Goal: Navigation & Orientation: Find specific page/section

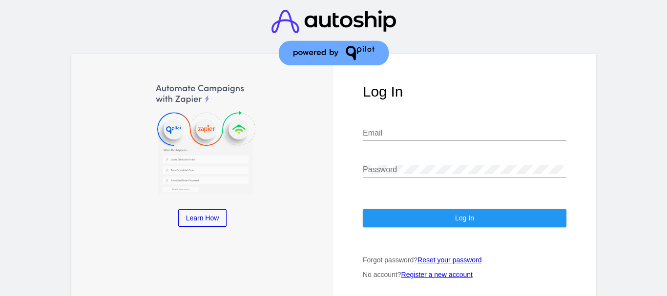
type input "[EMAIL_ADDRESS][DOMAIN_NAME]"
click at [424, 214] on button "Log In" at bounding box center [465, 218] width 204 height 18
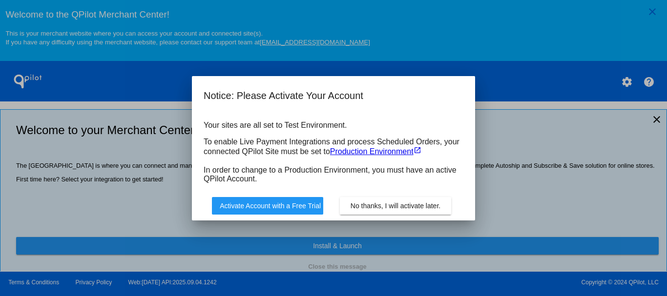
click at [376, 208] on span "No thanks, I will activate later." at bounding box center [395, 206] width 90 height 8
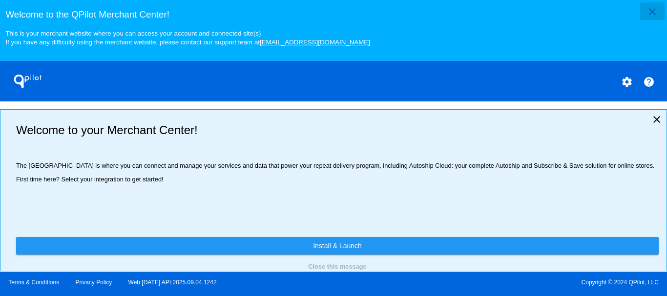
click at [650, 11] on mat-icon "close" at bounding box center [652, 12] width 12 height 12
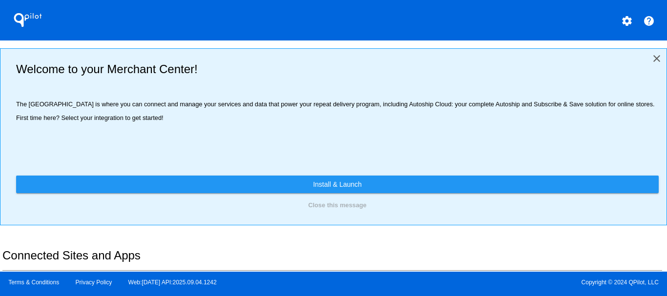
click at [651, 55] on mat-icon "close" at bounding box center [657, 59] width 12 height 12
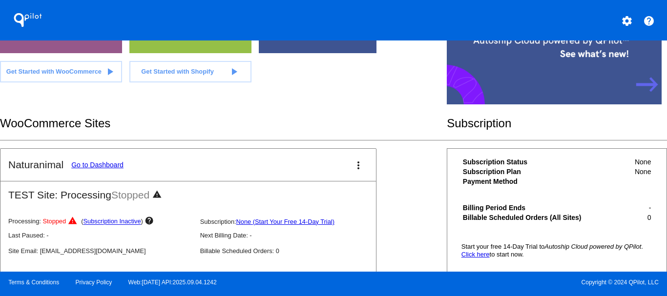
scroll to position [159, 0]
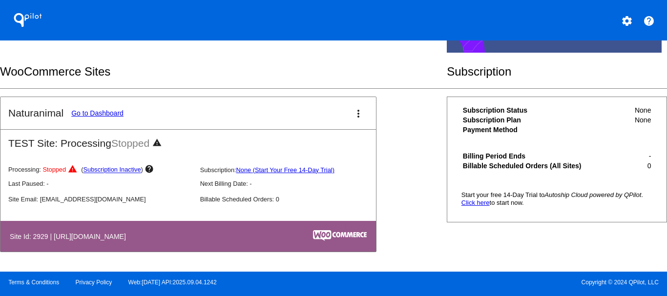
click at [96, 111] on link "Go to Dashboard" at bounding box center [97, 113] width 52 height 8
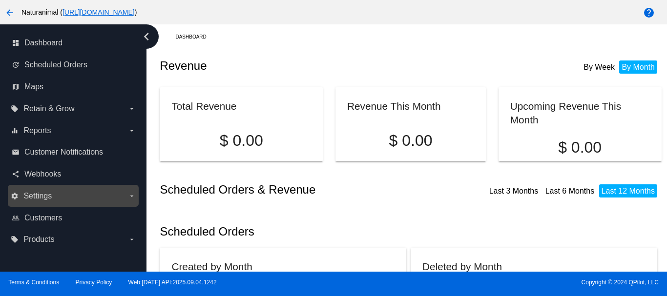
click at [91, 191] on label "settings Settings arrow_drop_down" at bounding box center [73, 196] width 124 height 16
click at [0, 0] on input "settings Settings arrow_drop_down" at bounding box center [0, 0] width 0 height 0
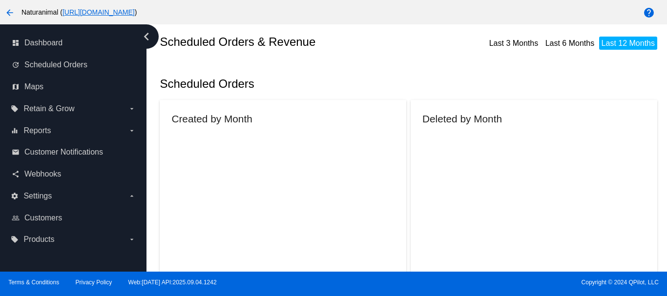
scroll to position [39, 0]
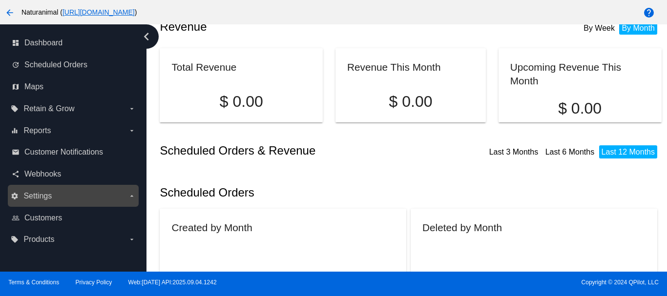
click at [25, 190] on label "settings Settings arrow_drop_down" at bounding box center [73, 196] width 124 height 16
click at [0, 0] on input "settings Settings arrow_drop_down" at bounding box center [0, 0] width 0 height 0
click at [43, 196] on span "Settings" at bounding box center [37, 196] width 28 height 9
click at [0, 0] on input "settings Settings arrow_drop_down" at bounding box center [0, 0] width 0 height 0
click at [129, 195] on icon "arrow_drop_down" at bounding box center [132, 196] width 8 height 8
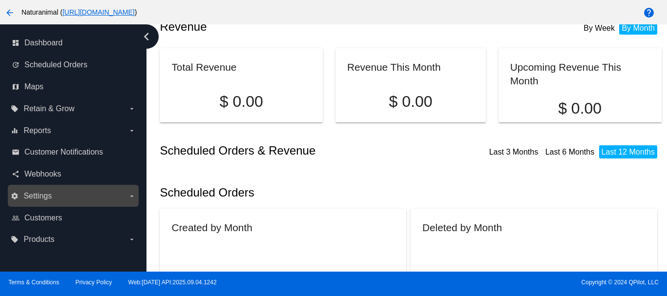
click at [0, 0] on input "settings Settings arrow_drop_down" at bounding box center [0, 0] width 0 height 0
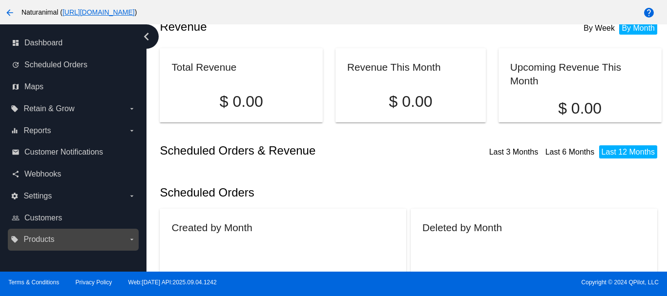
click at [46, 236] on span "Products" at bounding box center [38, 239] width 31 height 9
click at [0, 0] on input "local_offer Products arrow_drop_down" at bounding box center [0, 0] width 0 height 0
click at [105, 241] on label "local_offer Products arrow_drop_down" at bounding box center [73, 240] width 124 height 16
click at [0, 0] on input "local_offer Products arrow_drop_down" at bounding box center [0, 0] width 0 height 0
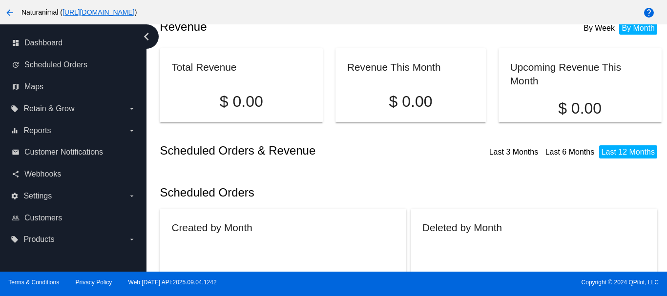
click at [39, 257] on nav "dashboard Dashboard update Scheduled Orders map Maps local_offer Retain & Grow …" at bounding box center [73, 141] width 146 height 234
click at [50, 256] on nav "dashboard Dashboard update Scheduled Orders map Maps local_offer Retain & Grow …" at bounding box center [73, 141] width 146 height 234
